Goal: Transaction & Acquisition: Purchase product/service

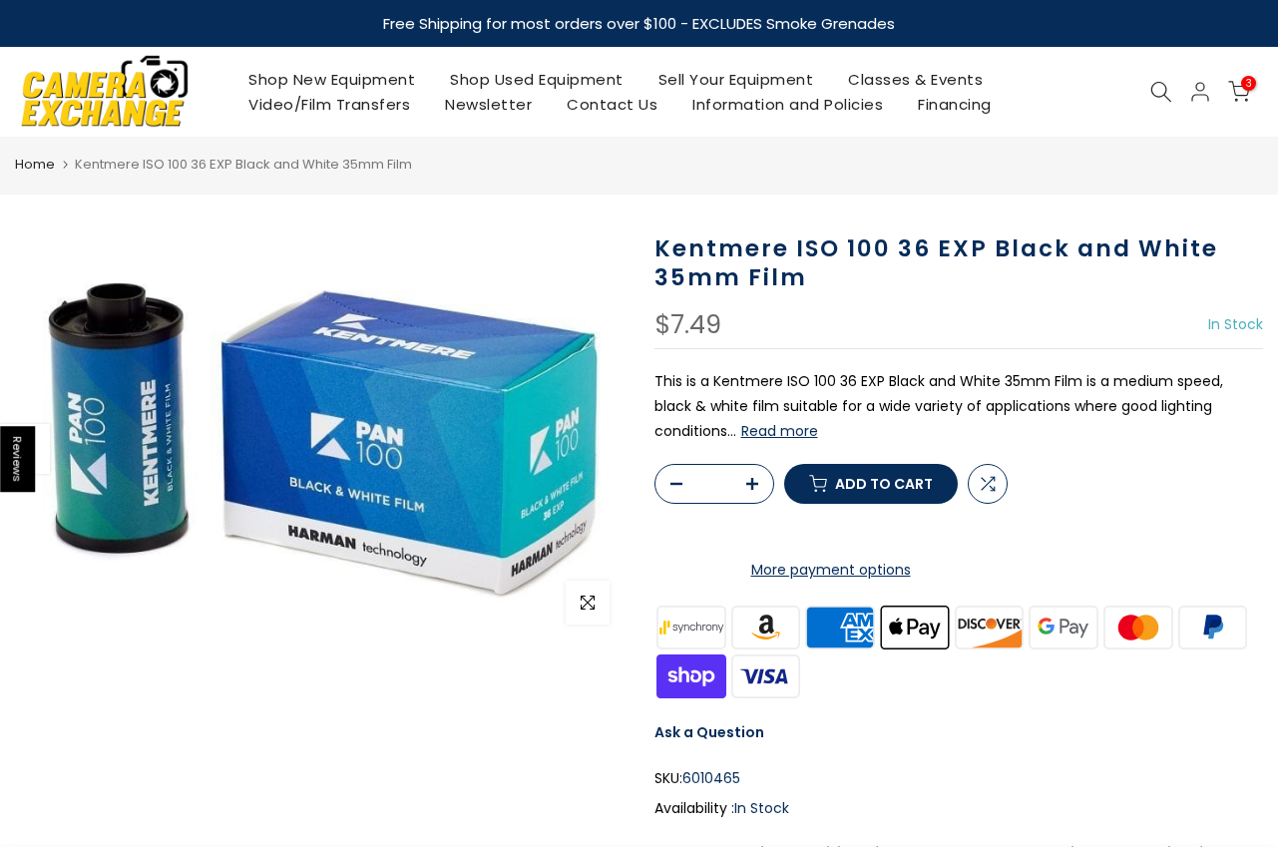
click at [1244, 87] on span "3" at bounding box center [1248, 83] width 15 height 15
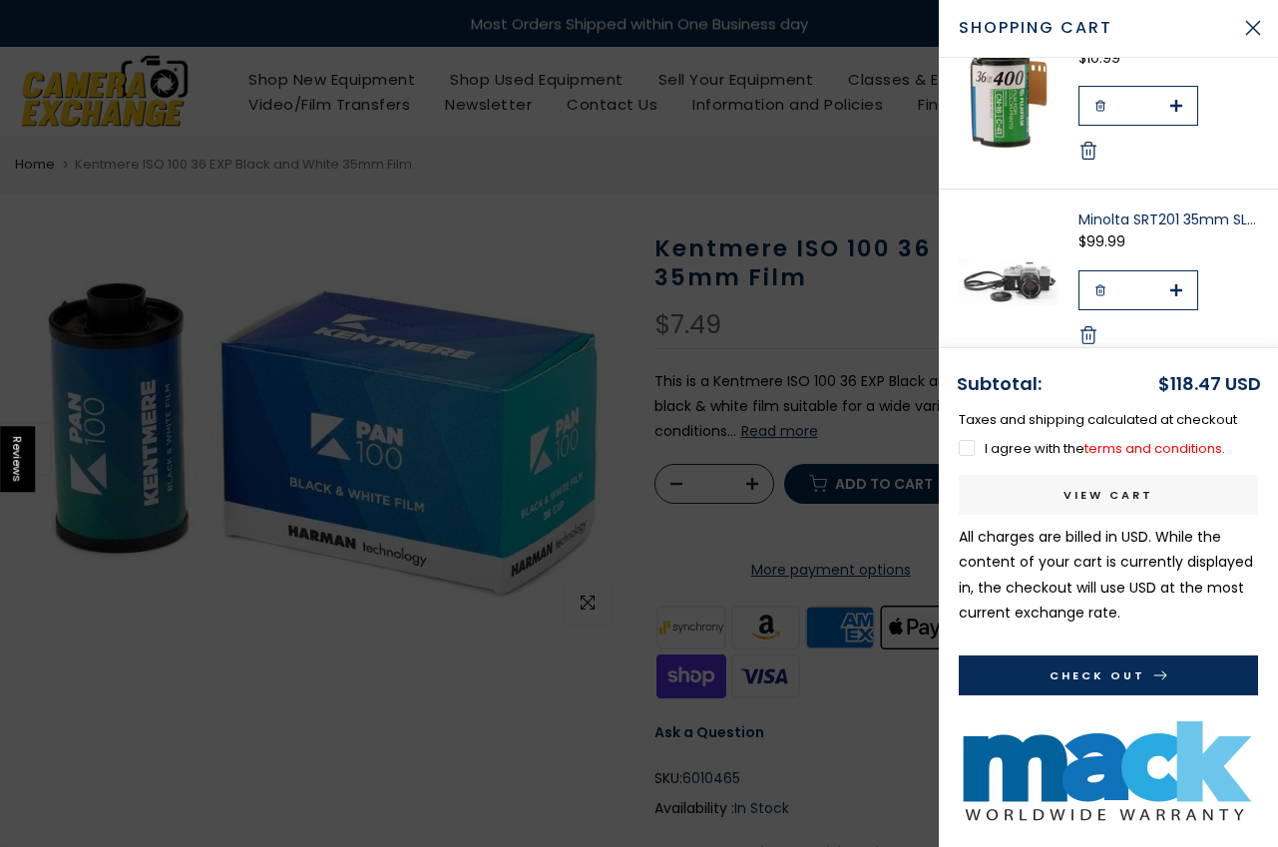
scroll to position [211, 0]
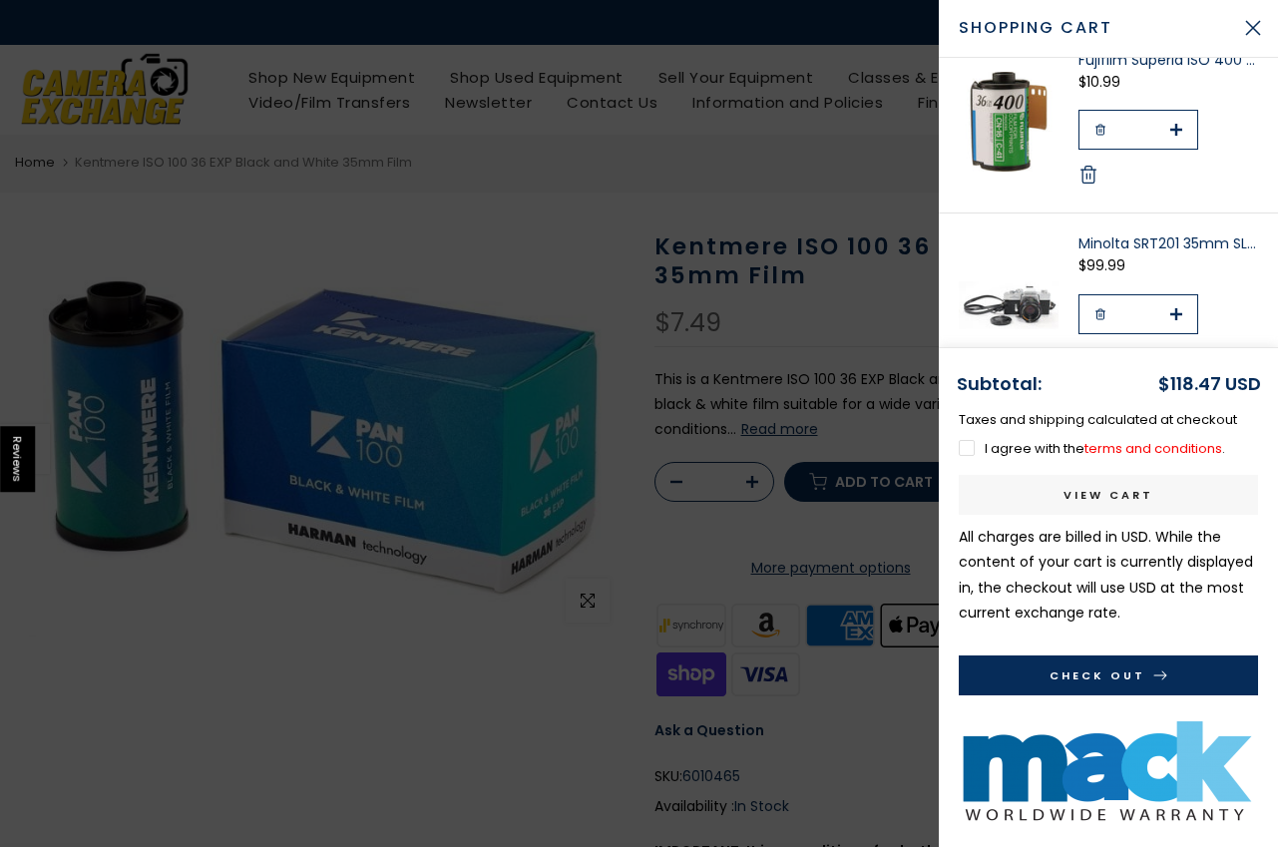
click at [969, 449] on label "I agree with the terms and conditions ." at bounding box center [1091, 448] width 266 height 19
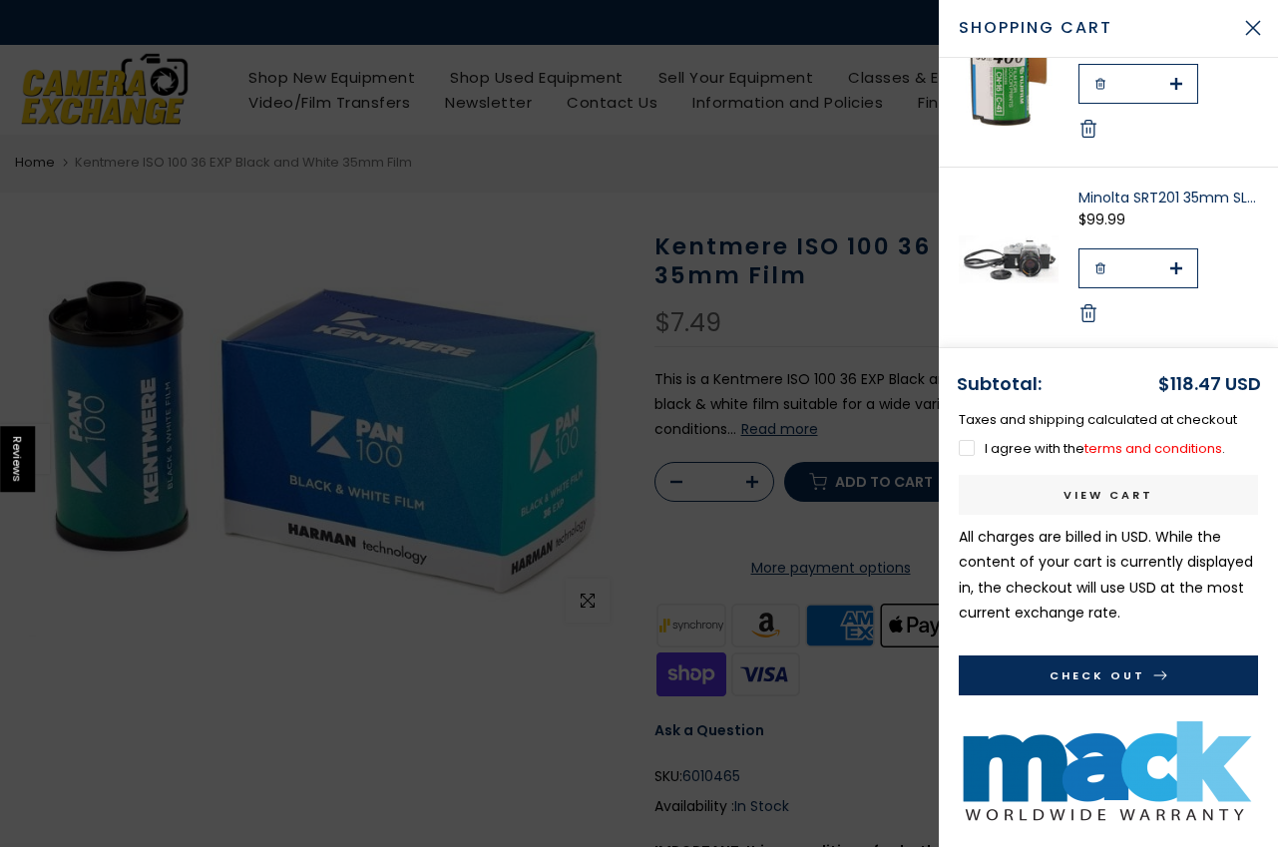
scroll to position [431, 0]
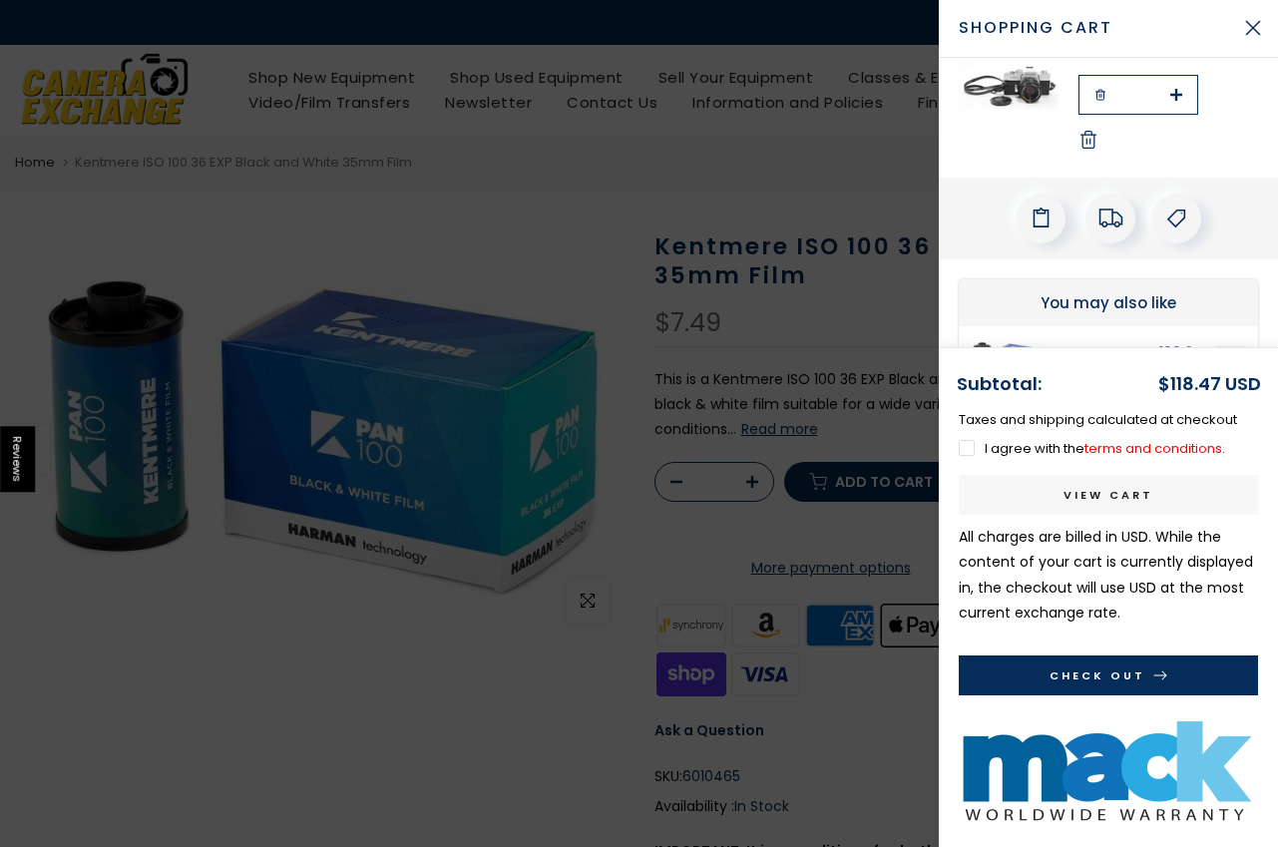
click at [1155, 674] on use "submit" at bounding box center [1160, 674] width 13 height 9
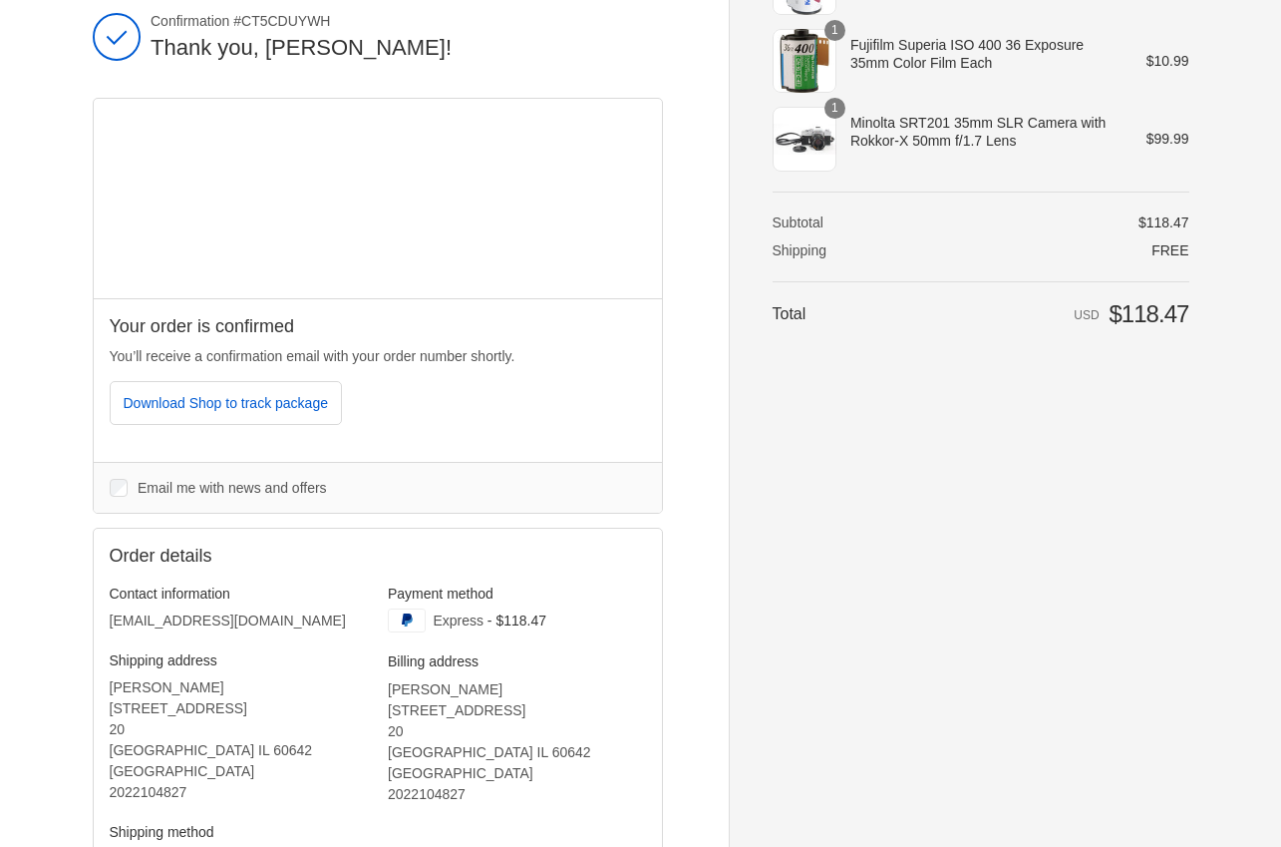
scroll to position [344, 0]
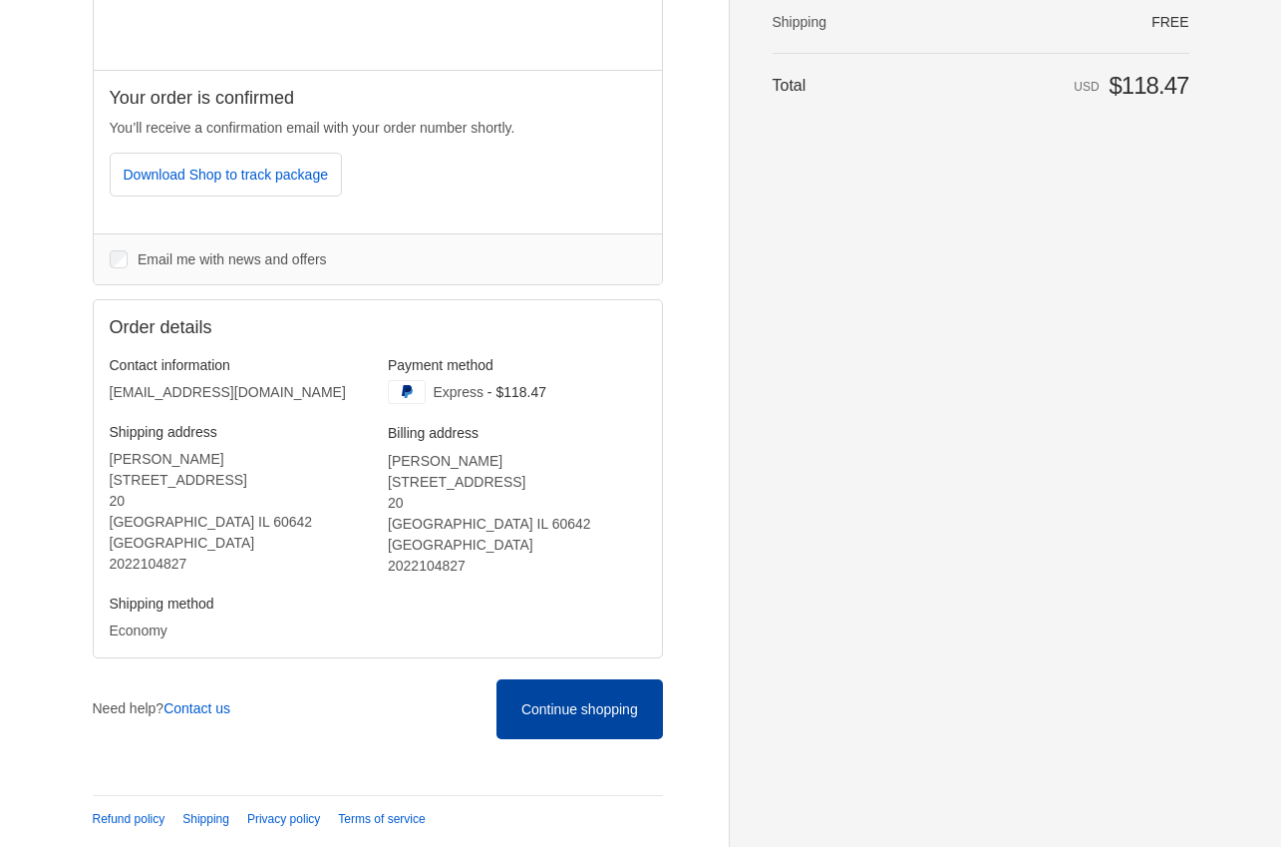
click at [560, 721] on link "Continue shopping" at bounding box center [580, 708] width 166 height 59
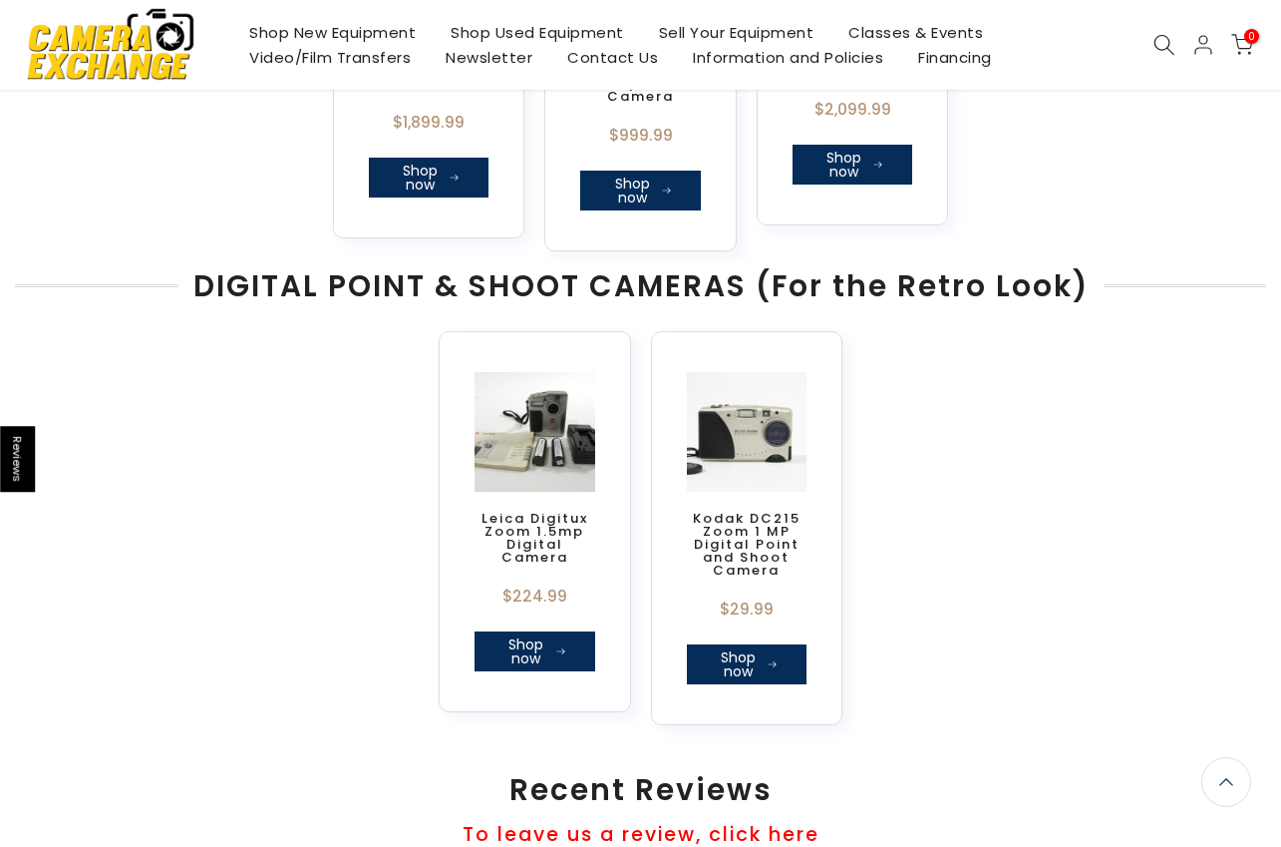
scroll to position [1226, 0]
